Goal: Information Seeking & Learning: Compare options

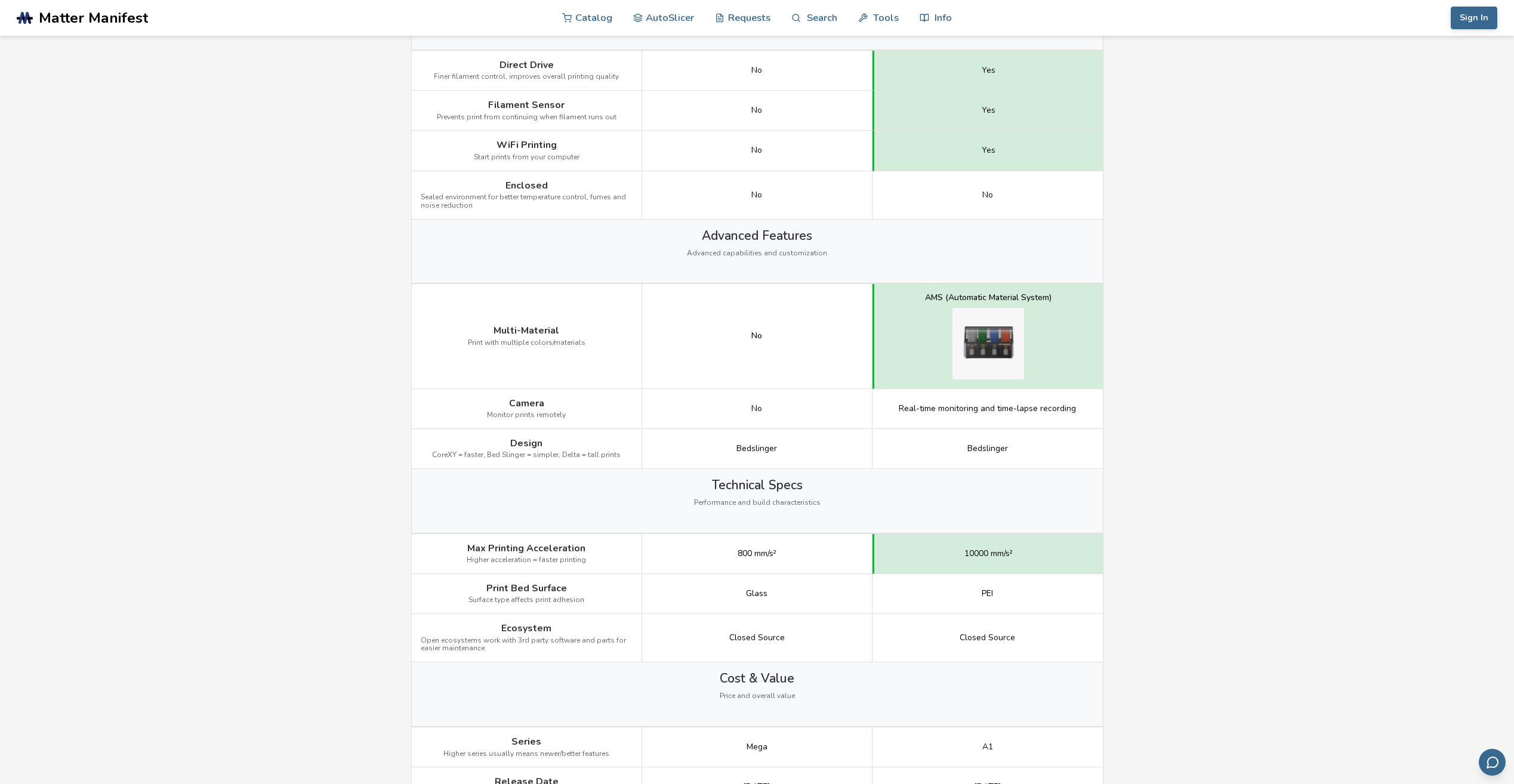
scroll to position [1133, 0]
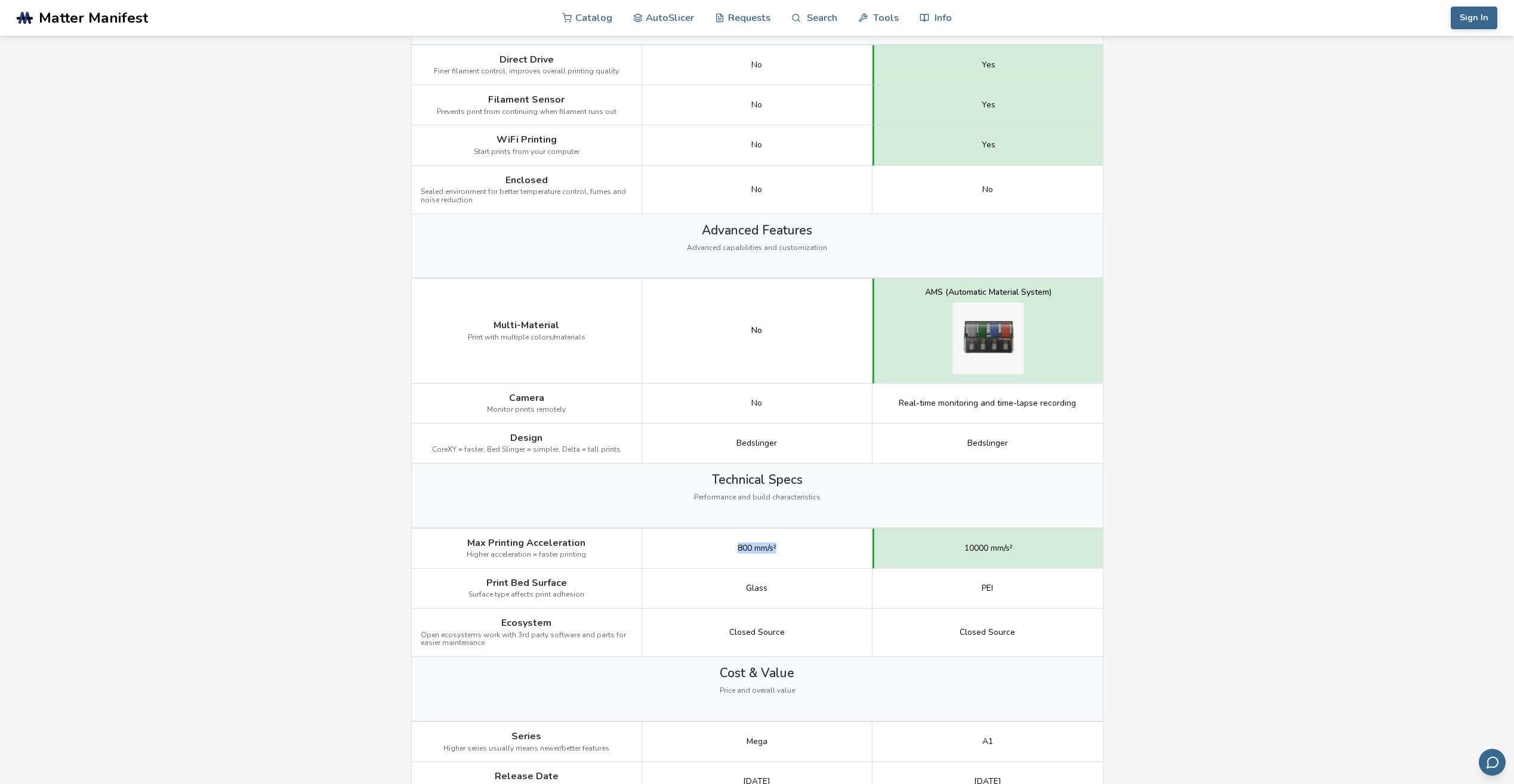
drag, startPoint x: 737, startPoint y: 547, endPoint x: 797, endPoint y: 550, distance: 60.1
click at [797, 550] on div "800 mm/s²" at bounding box center [757, 549] width 230 height 40
click at [1181, 540] on main "← Back to 3D Printers Anycubic I3 Mega vs Bambu Lab A1 Mini Is the Anycubic I3 …" at bounding box center [757, 168] width 1514 height 2604
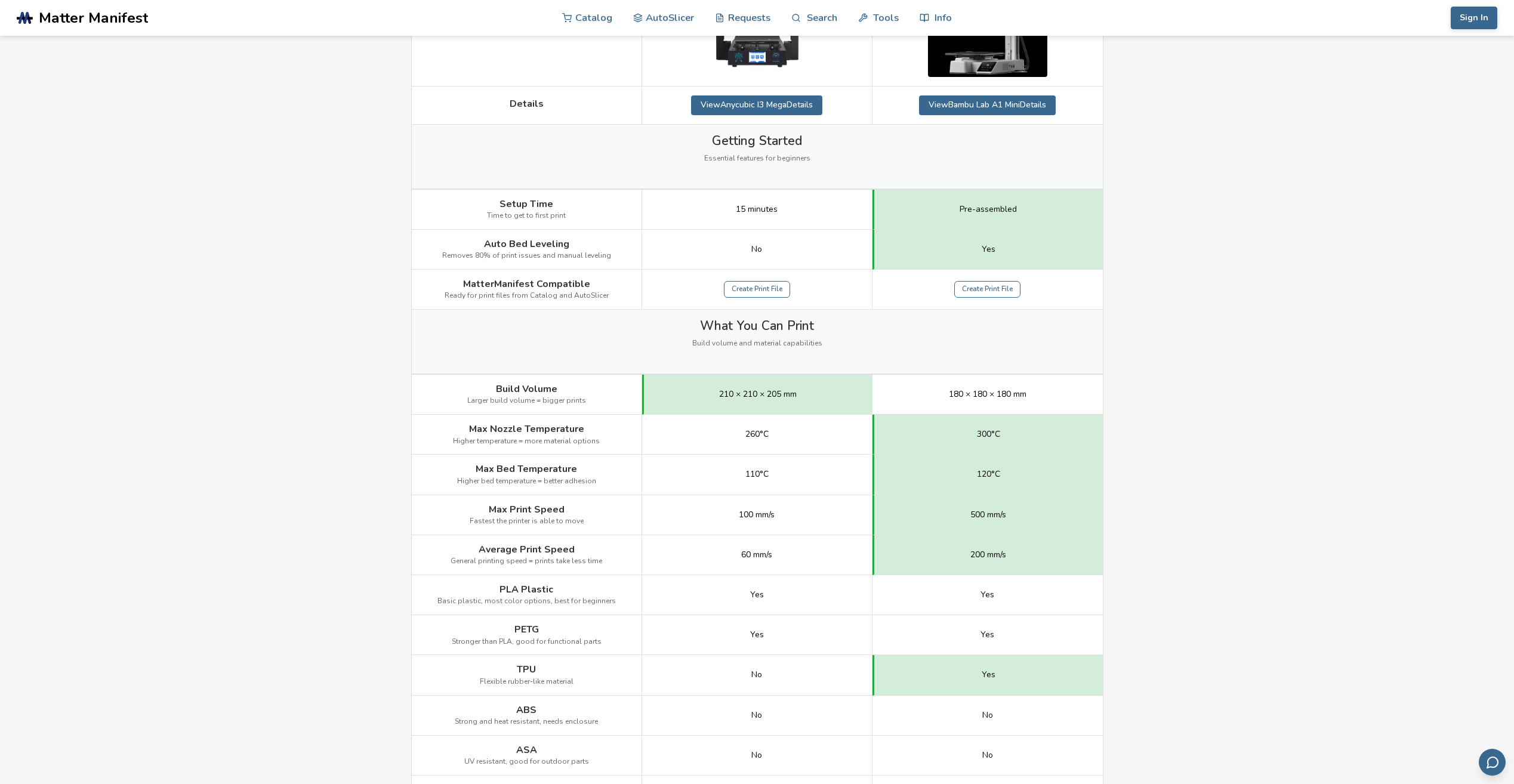
scroll to position [0, 0]
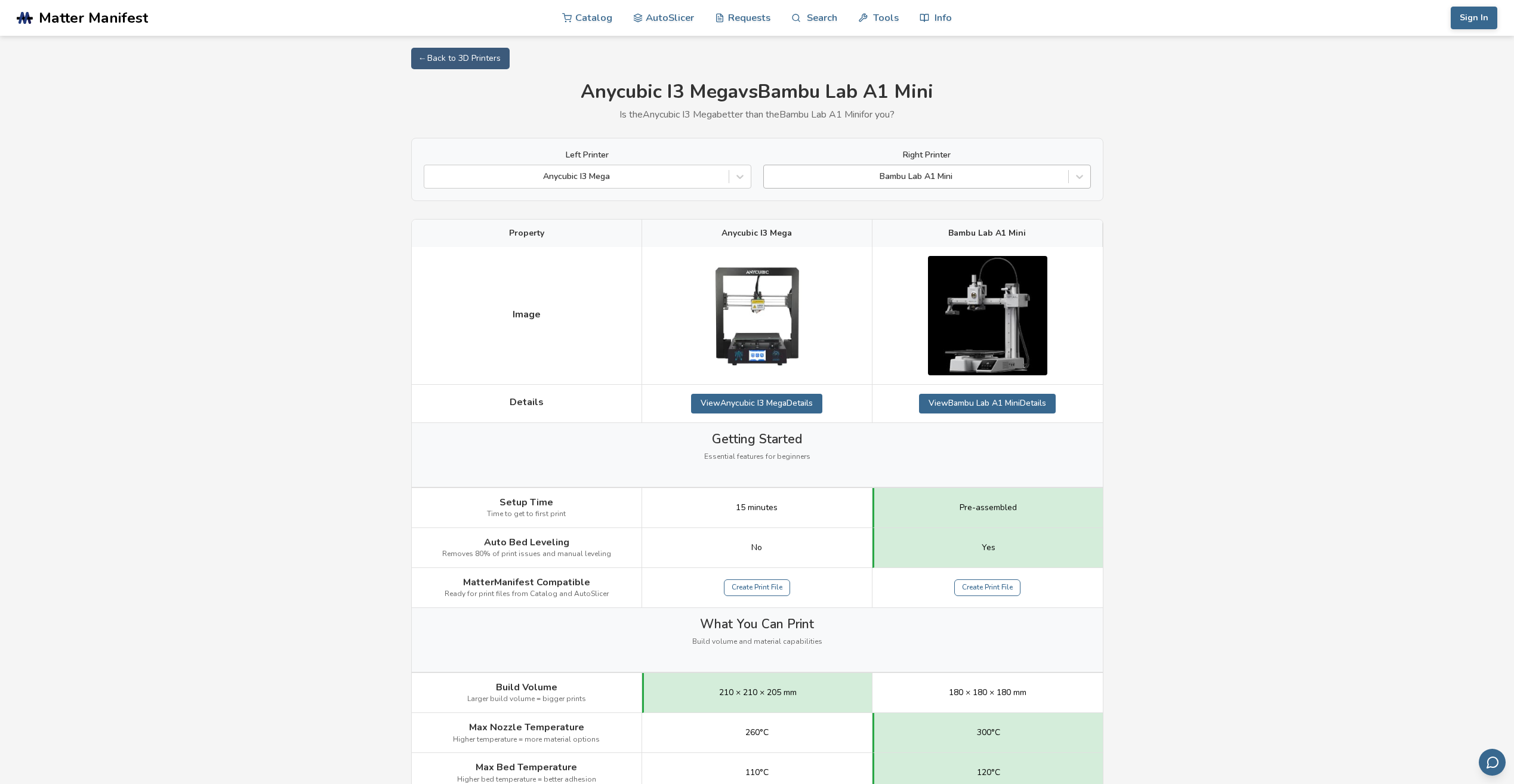
click at [924, 180] on div at bounding box center [916, 176] width 292 height 12
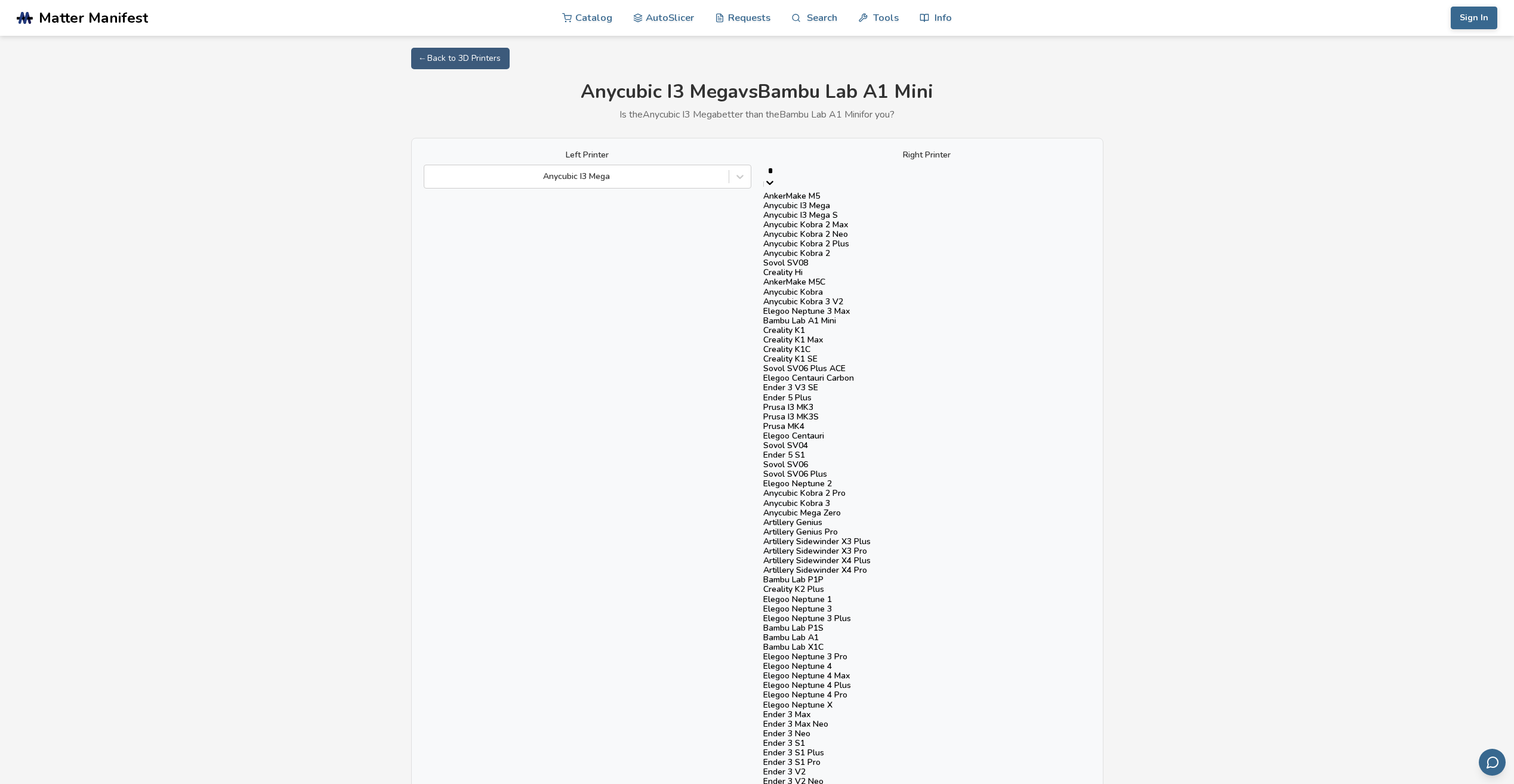
type input "**"
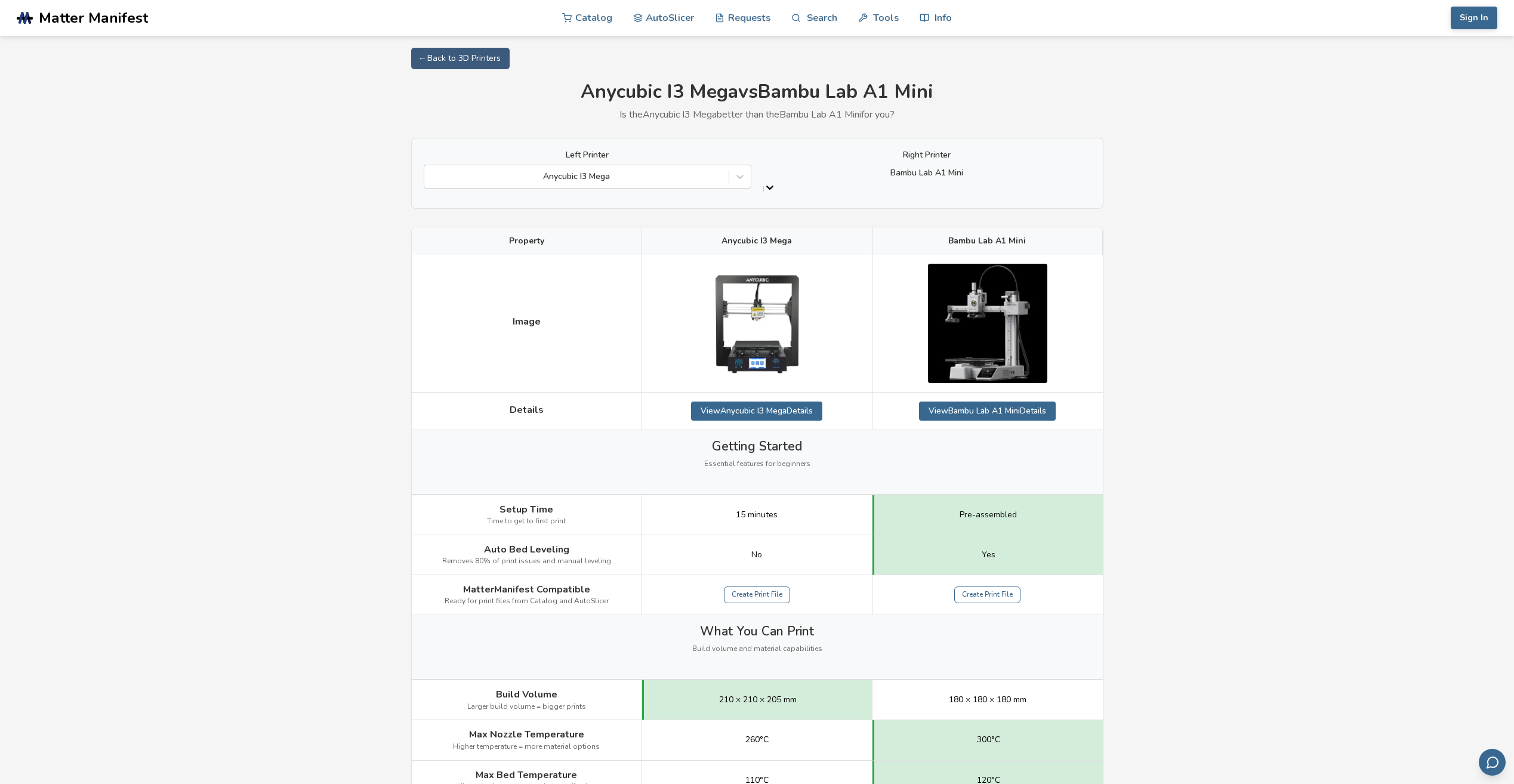
drag, startPoint x: 853, startPoint y: 177, endPoint x: 765, endPoint y: 170, distance: 88.3
click at [765, 170] on div "Bambu Lab A1 Mini" at bounding box center [926, 172] width 327 height 16
click at [796, 174] on div at bounding box center [927, 172] width 316 height 12
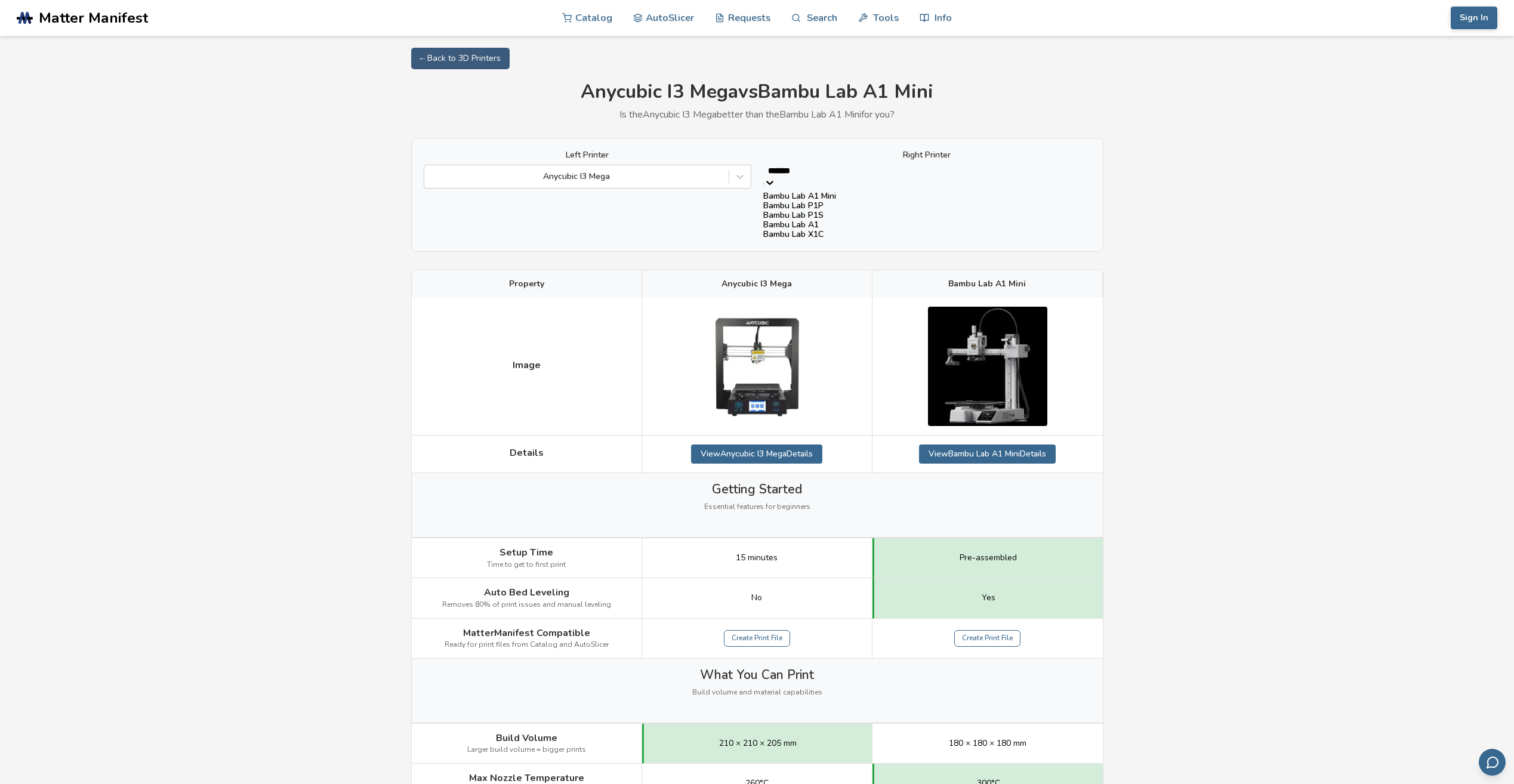
type input "********"
click at [805, 229] on div "Bambu Lab A1" at bounding box center [926, 225] width 327 height 9
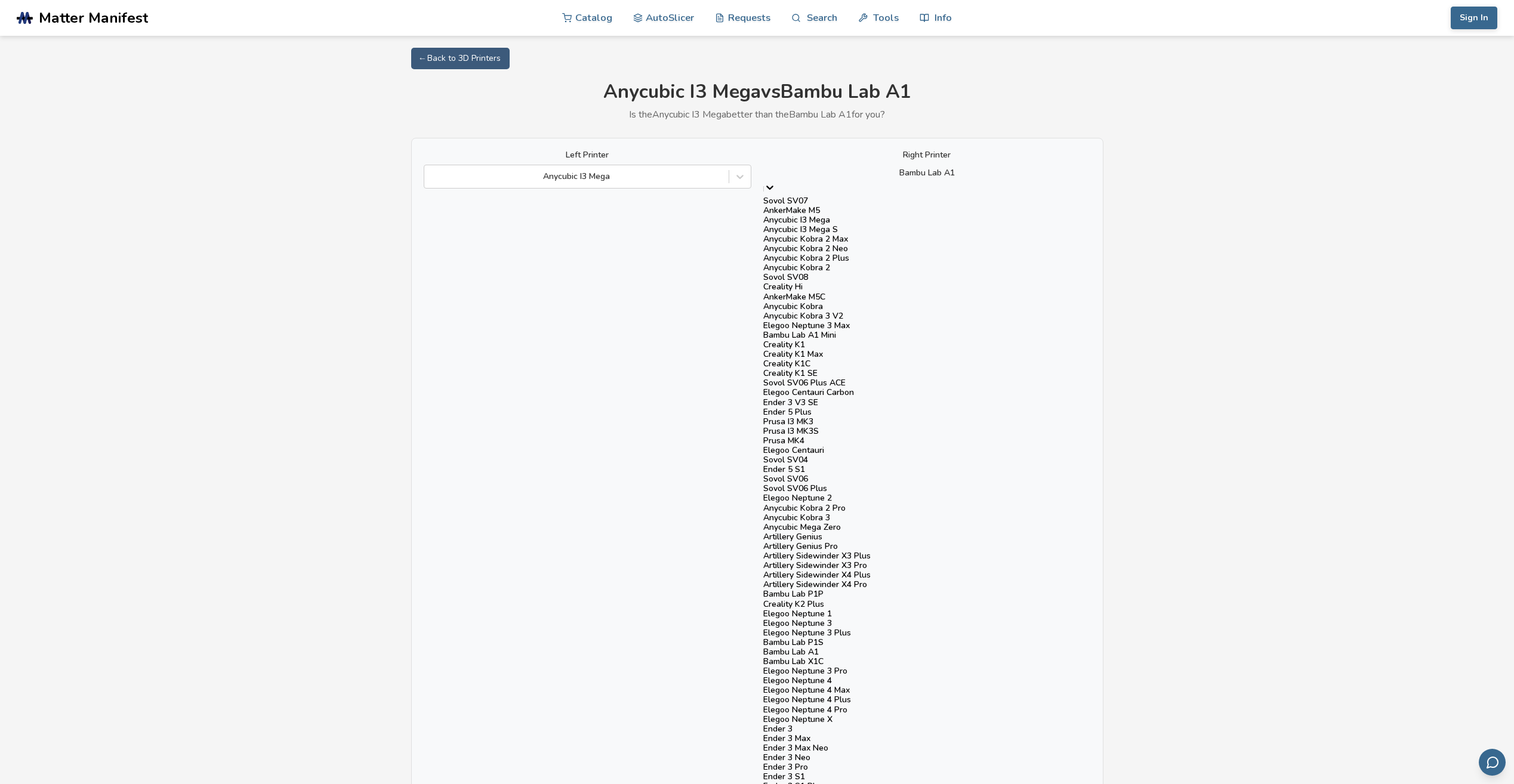
click at [946, 172] on div at bounding box center [927, 172] width 316 height 12
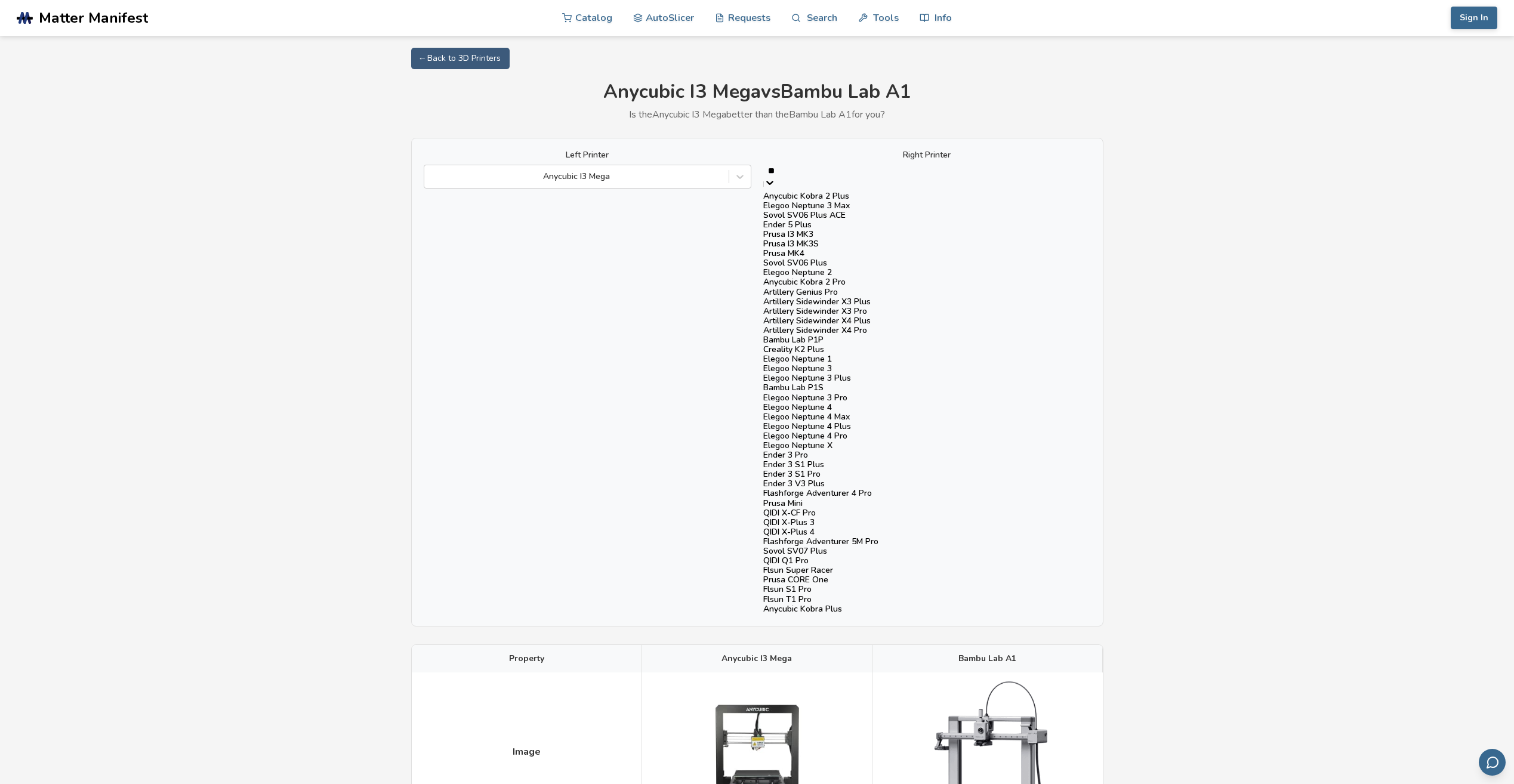
type input "***"
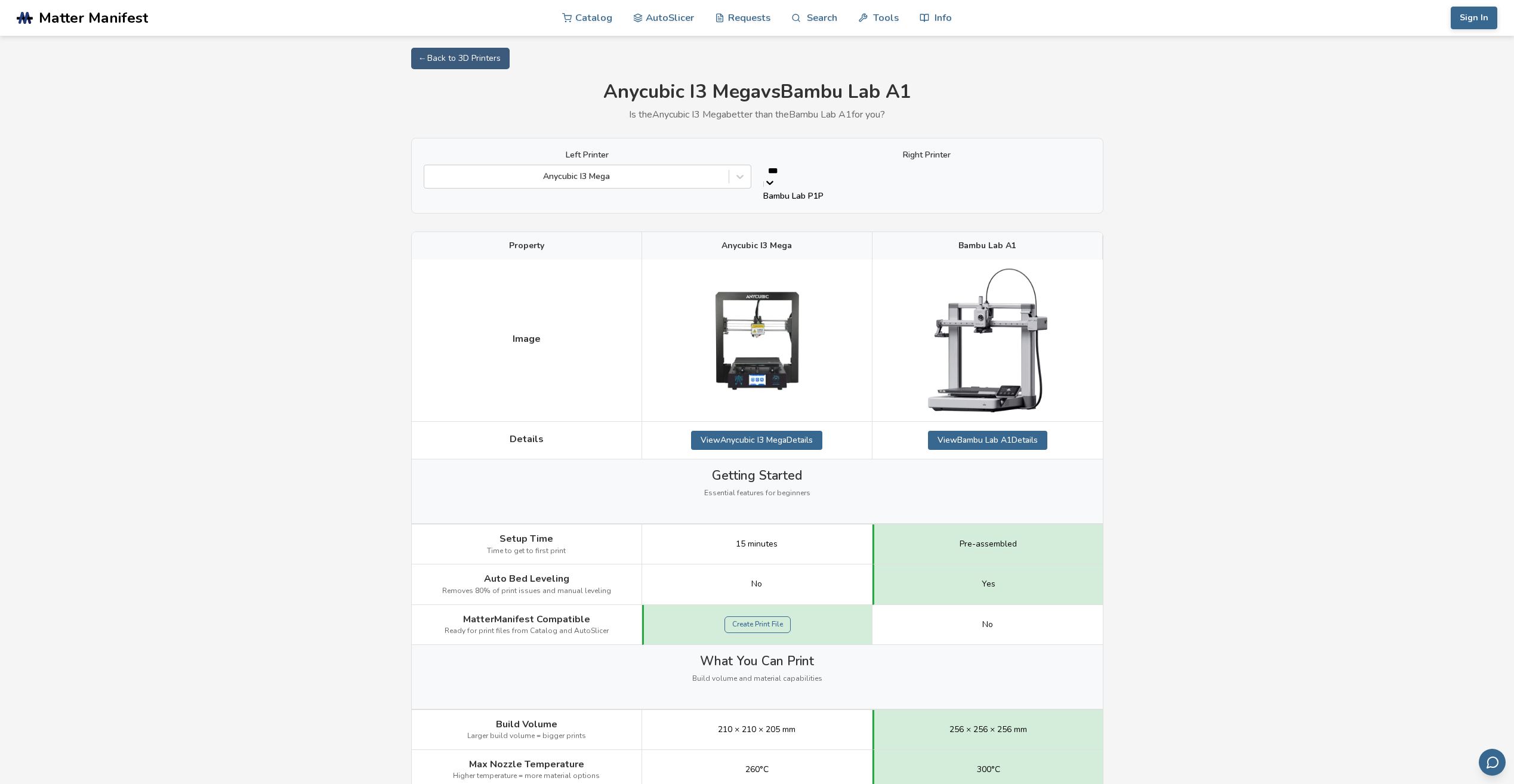
click at [897, 201] on div "Bambu Lab P1P" at bounding box center [926, 196] width 327 height 9
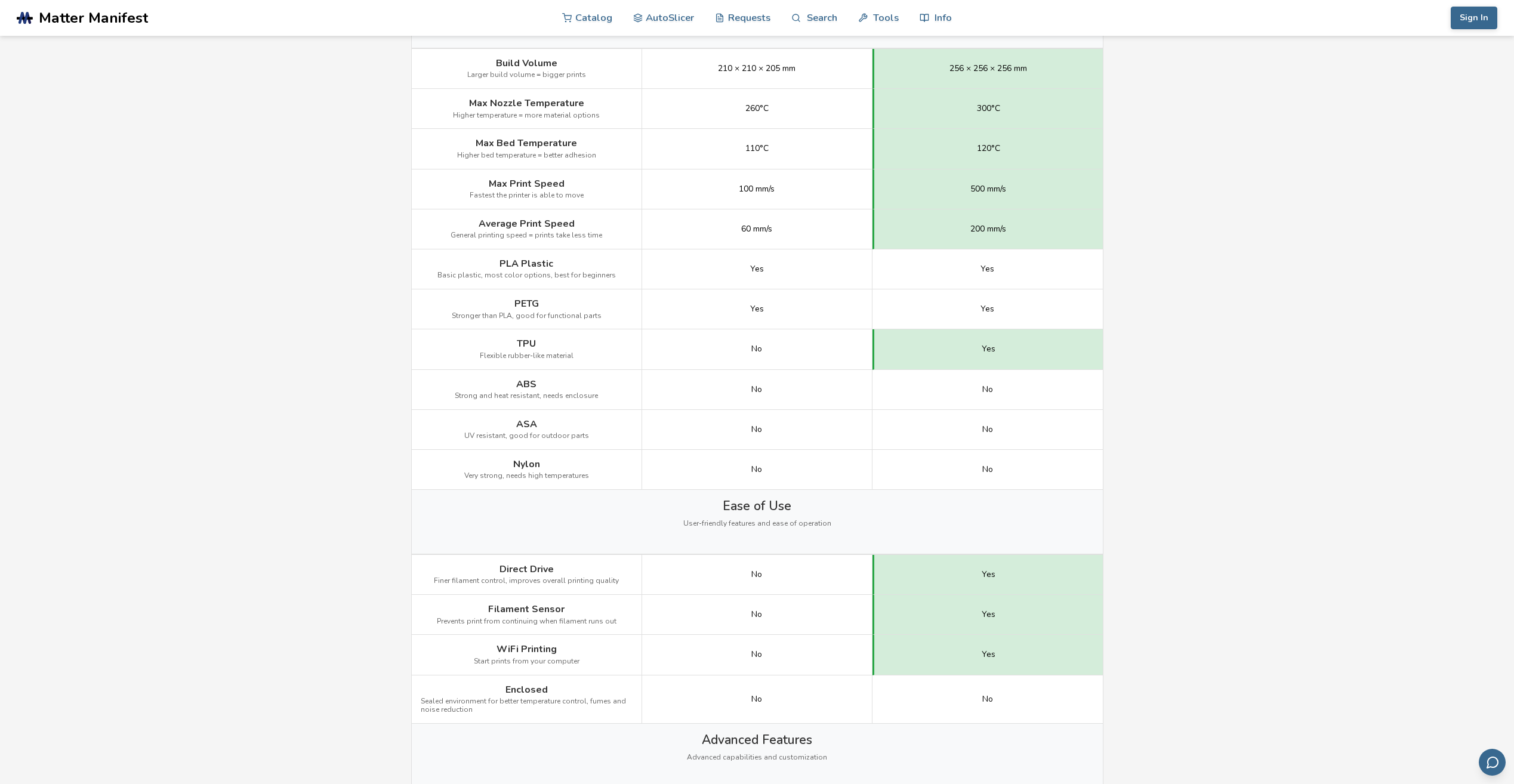
scroll to position [656, 0]
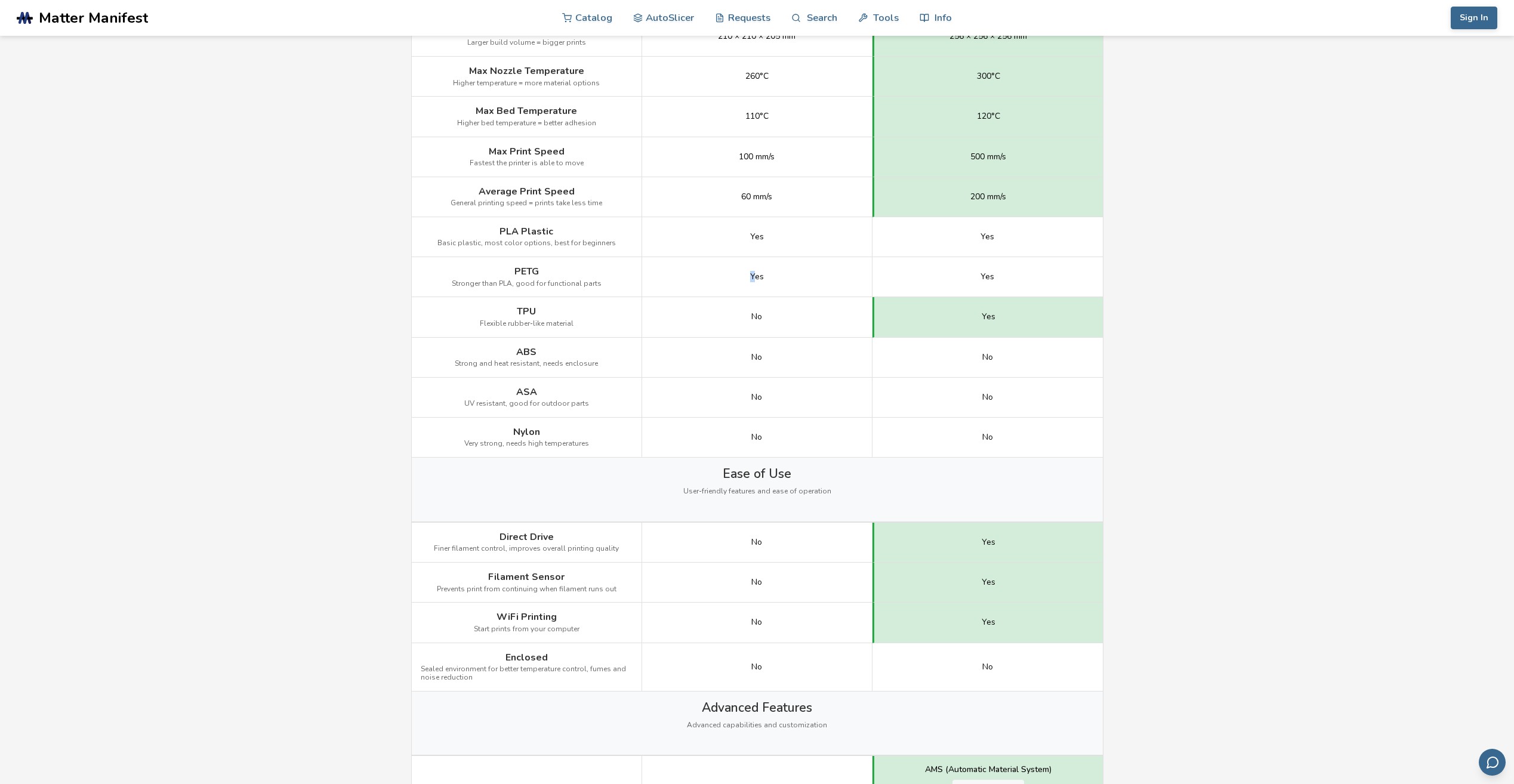
click at [749, 276] on div "Yes" at bounding box center [757, 277] width 230 height 40
click at [749, 275] on div "Yes" at bounding box center [757, 277] width 230 height 40
drag, startPoint x: 747, startPoint y: 275, endPoint x: 766, endPoint y: 277, distance: 19.1
click at [766, 277] on div "Yes" at bounding box center [757, 277] width 230 height 40
click at [1152, 279] on main "← Back to 3D Printers Anycubic I3 Mega vs Bambu Lab P1P Is the Anycubic I3 Mega…" at bounding box center [757, 644] width 1514 height 2602
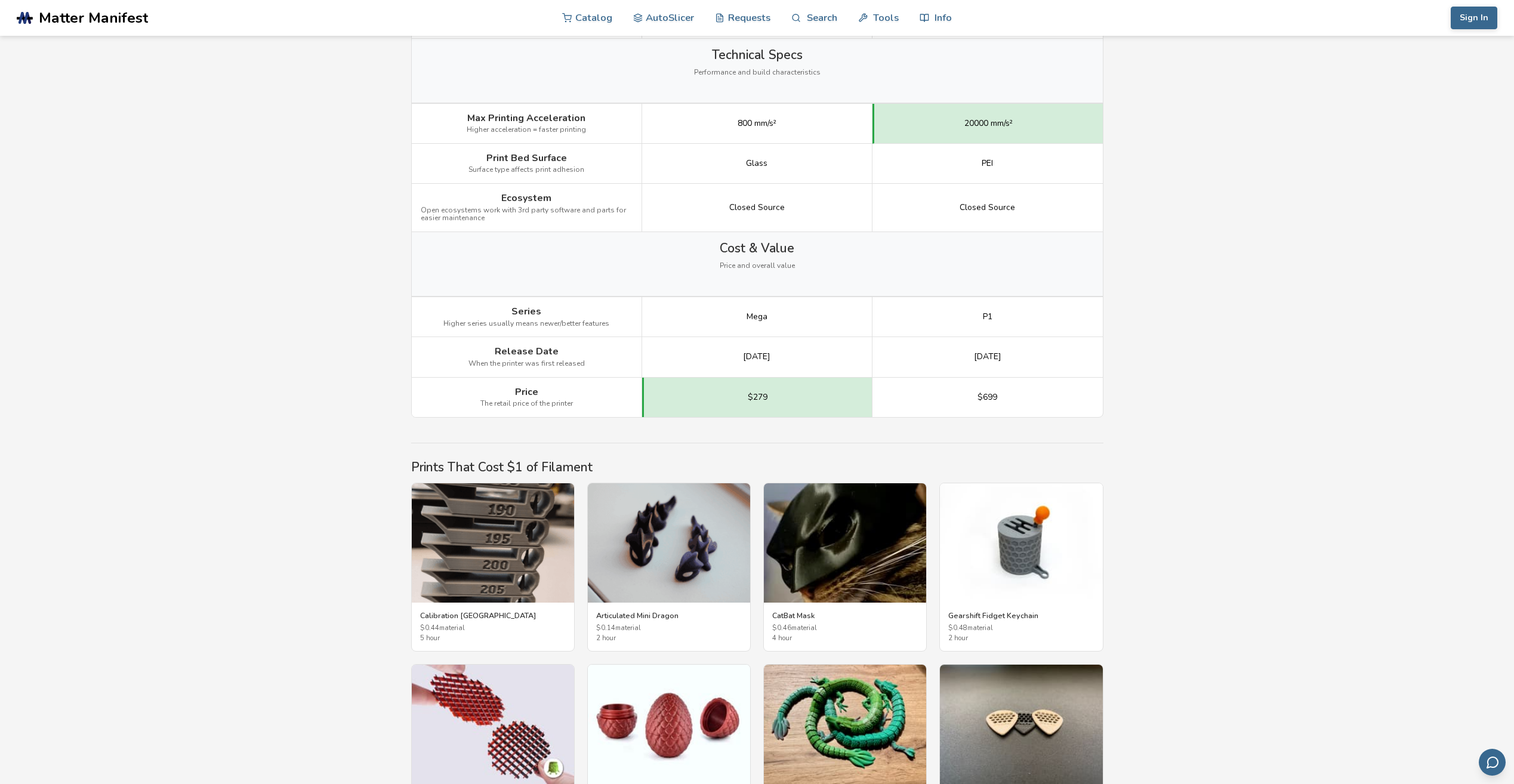
scroll to position [1611, 0]
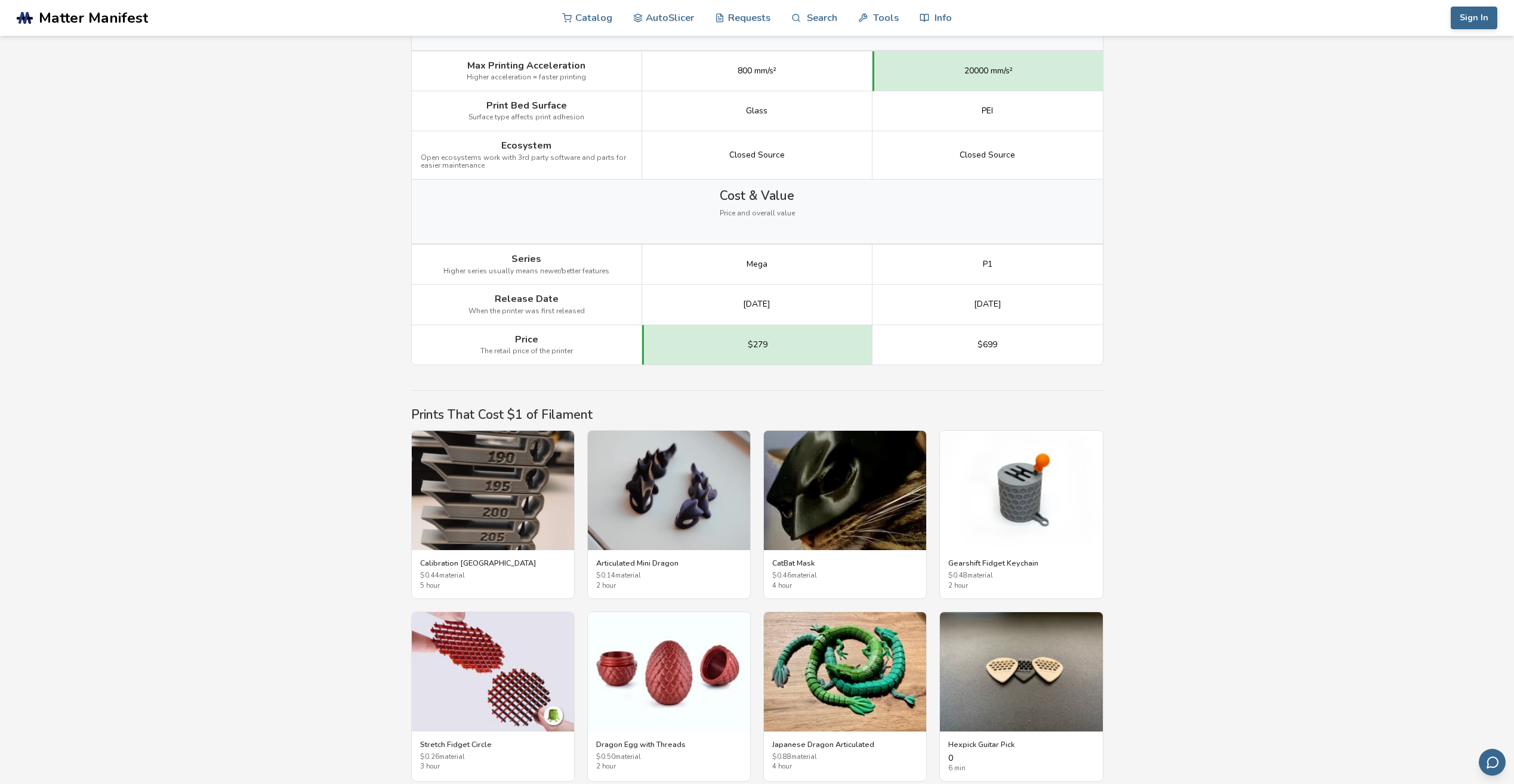
click at [598, 179] on div "Ecosystem Open ecosystems work with 3rd party software and parts for easier mai…" at bounding box center [526, 155] width 230 height 48
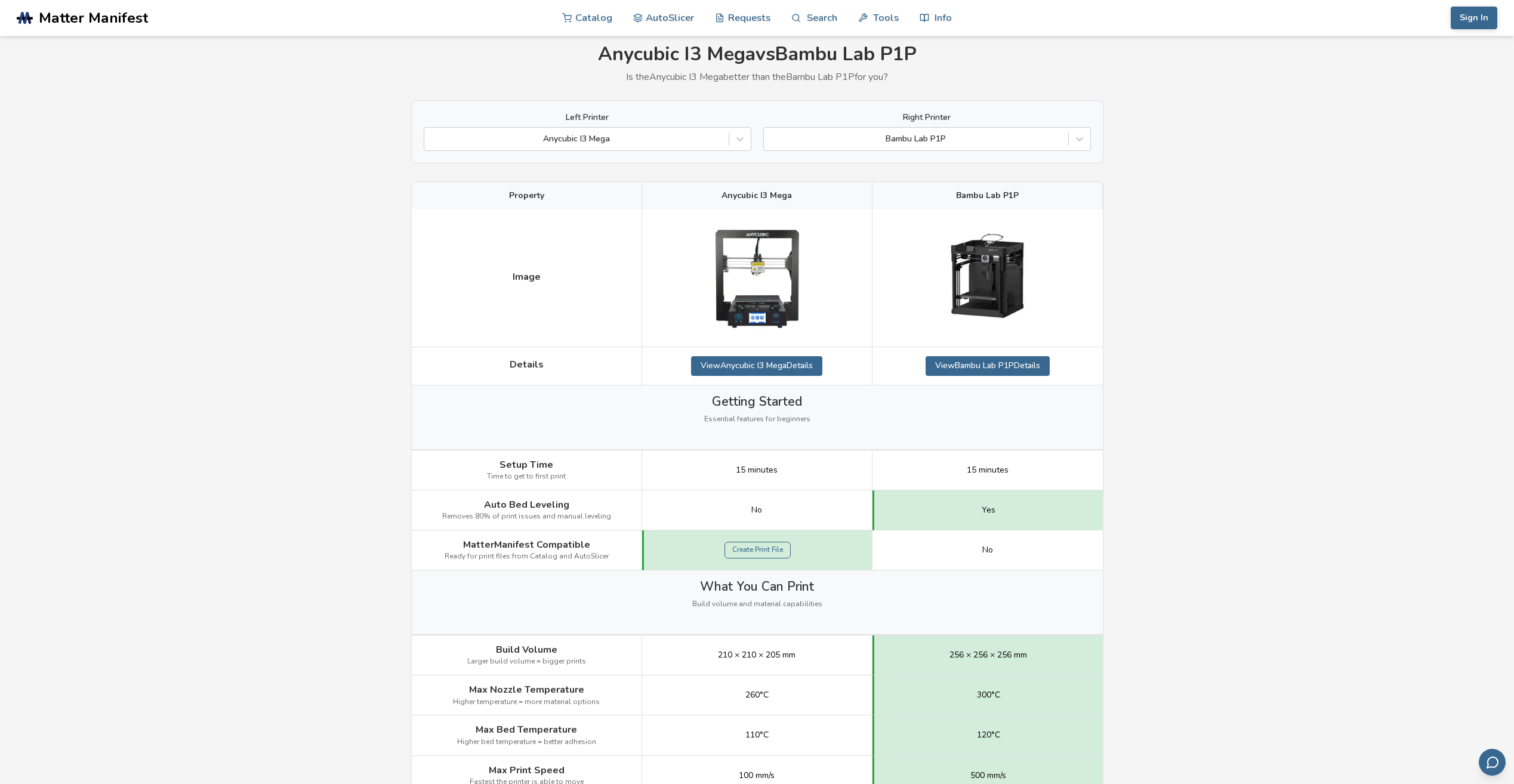
scroll to position [0, 0]
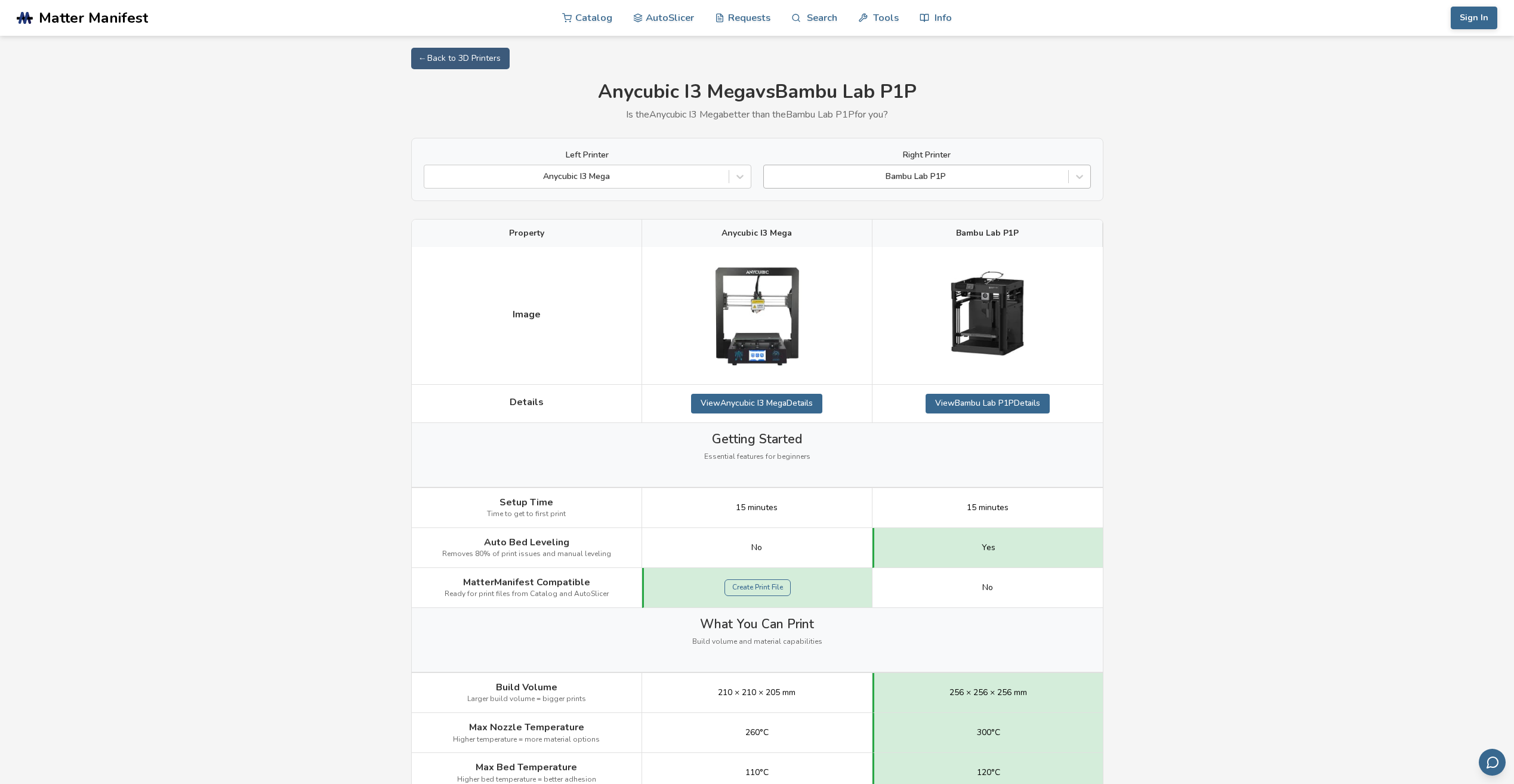
click at [919, 175] on div at bounding box center [916, 176] width 292 height 12
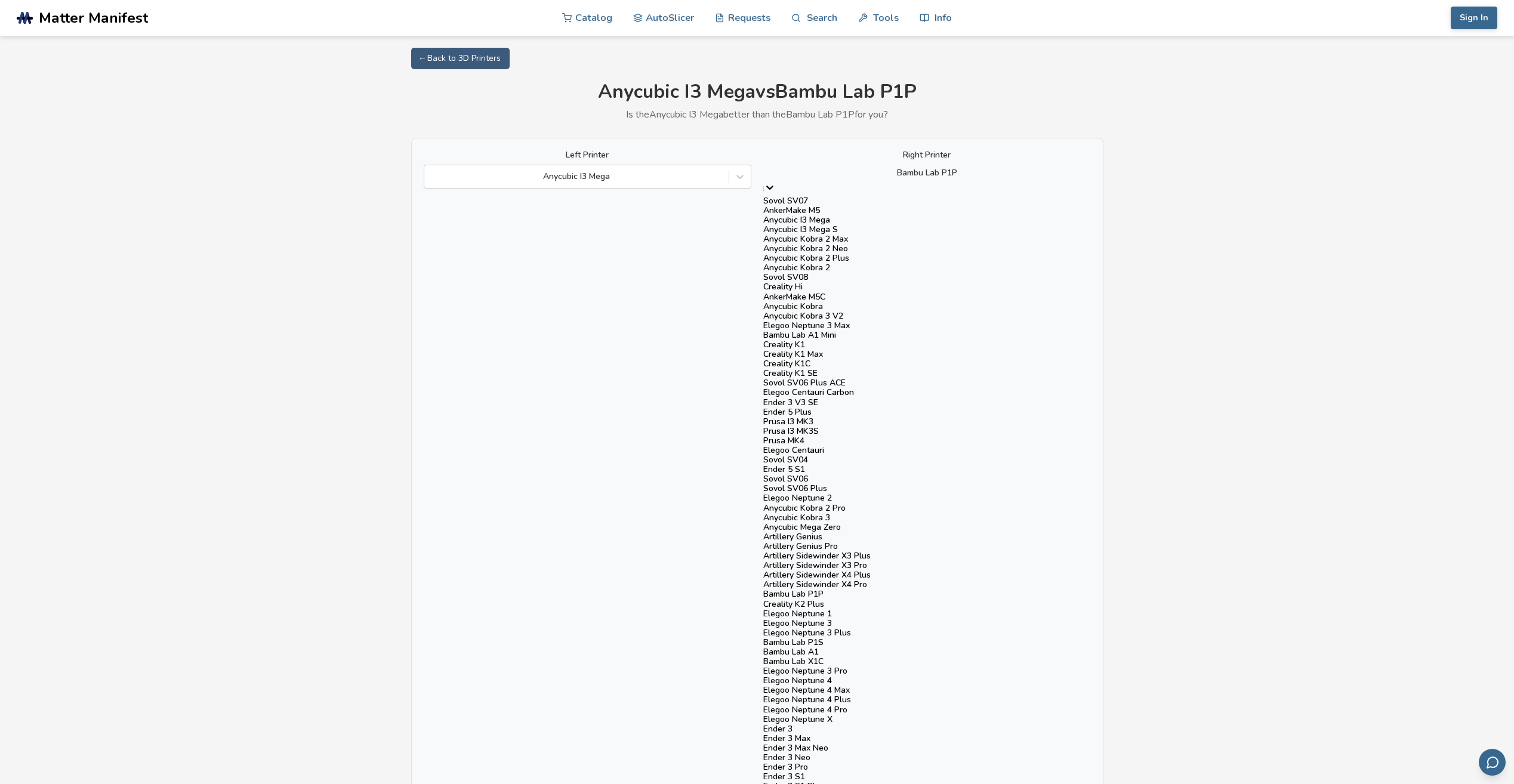
scroll to position [239, 0]
click at [861, 331] on div "Bambu Lab A1 Mini" at bounding box center [926, 335] width 327 height 9
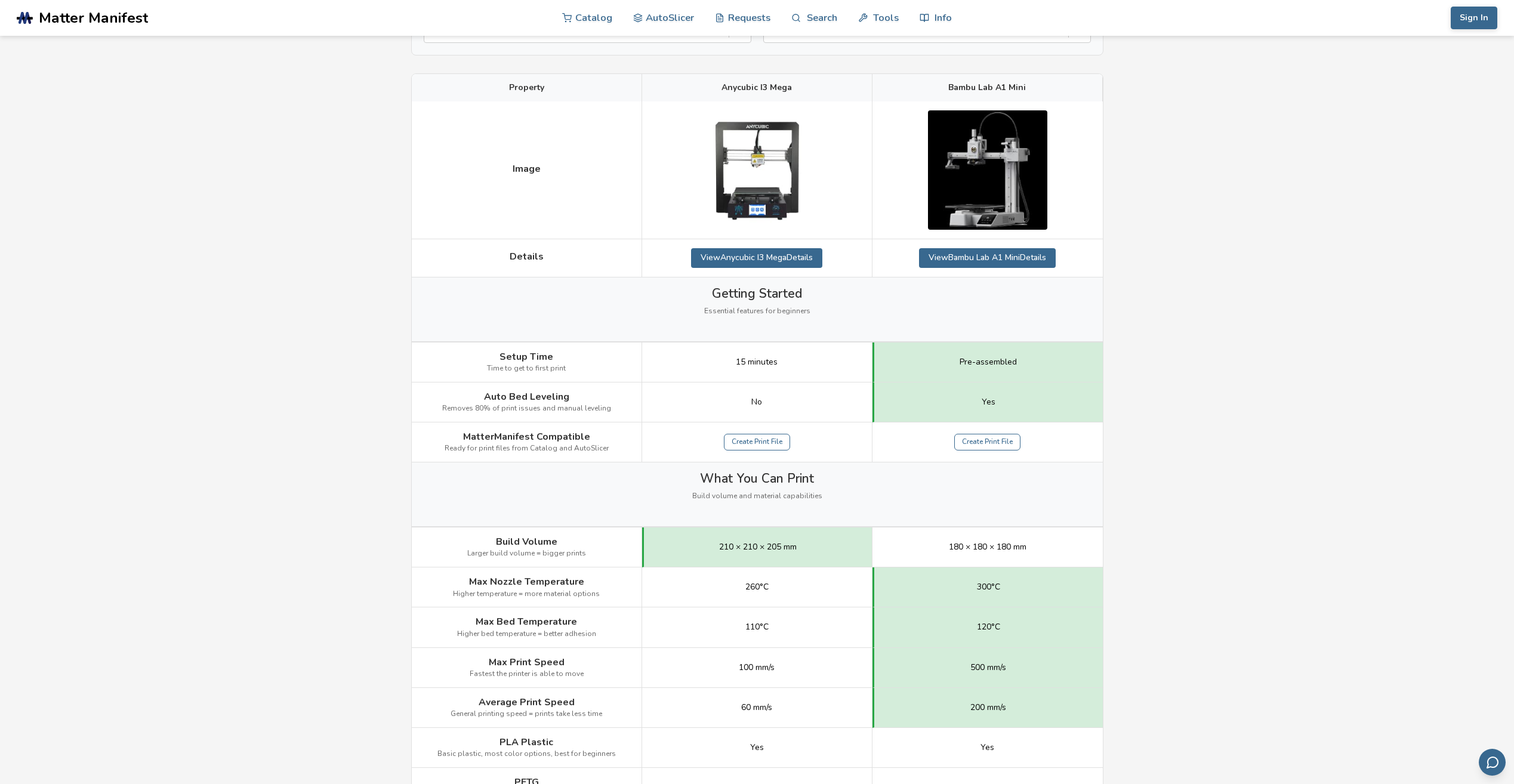
scroll to position [179, 0]
